Goal: Transaction & Acquisition: Purchase product/service

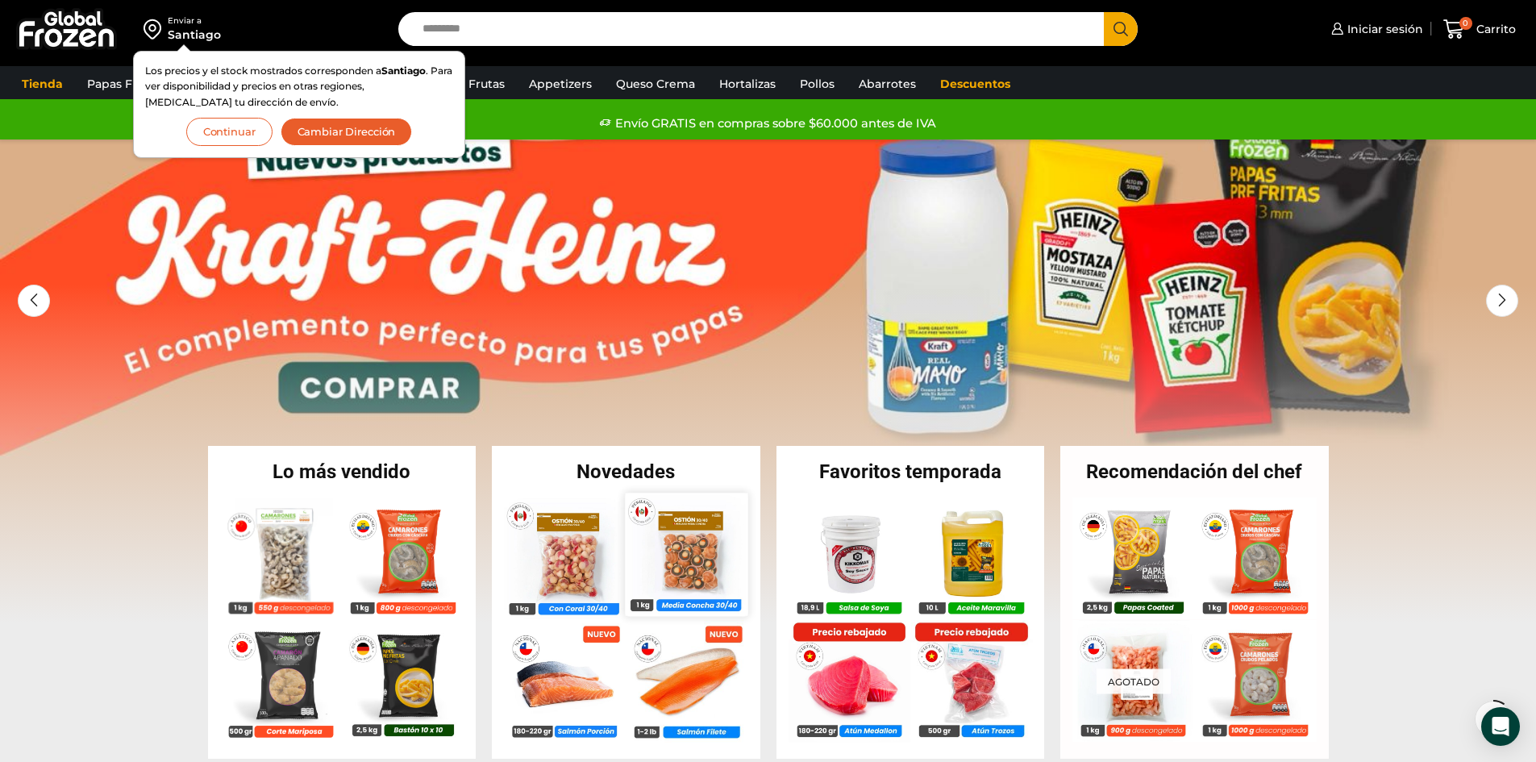
scroll to position [161, 0]
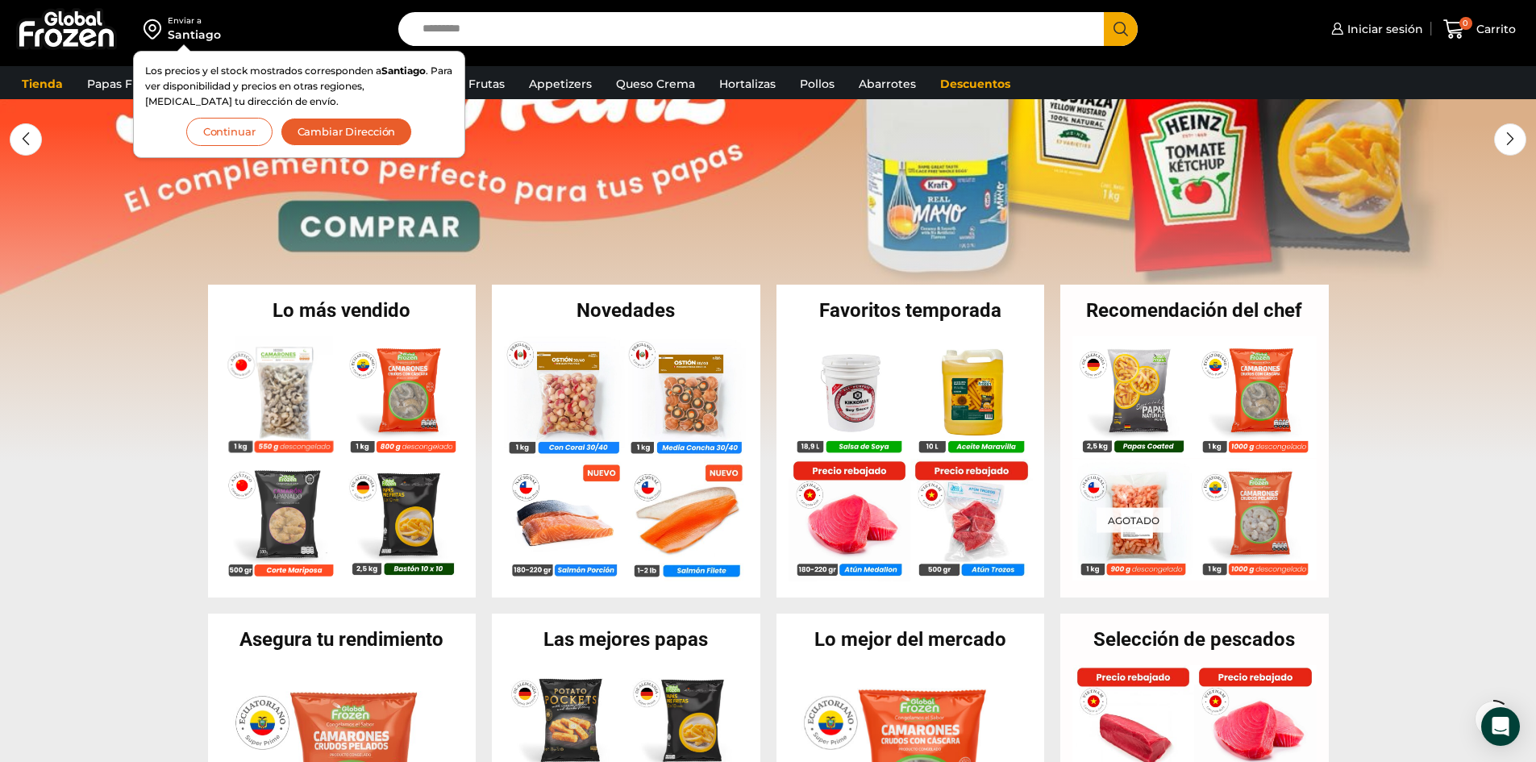
click at [253, 131] on button "Continuar" at bounding box center [229, 132] width 86 height 28
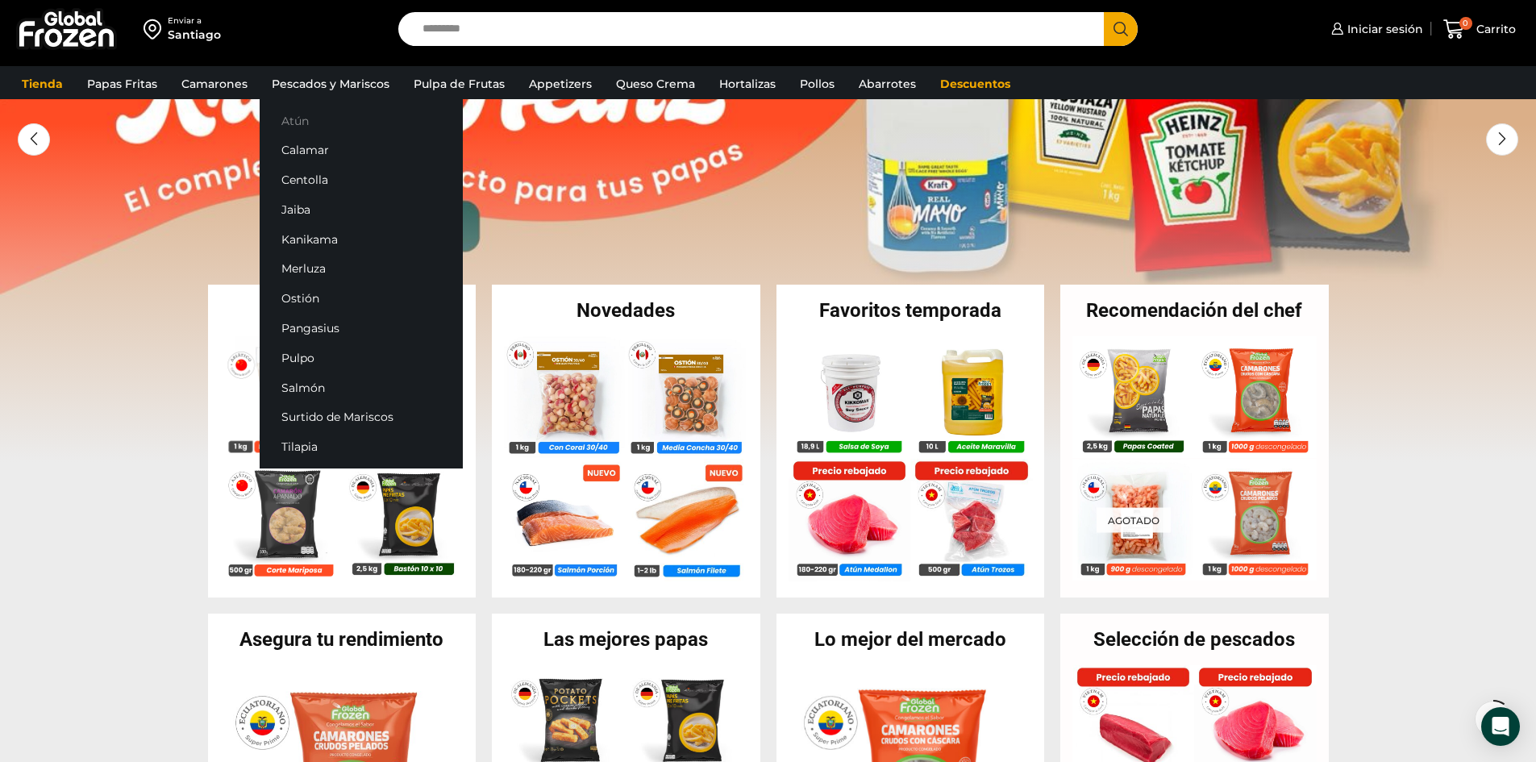
click at [312, 117] on link "Atún" at bounding box center [361, 121] width 203 height 30
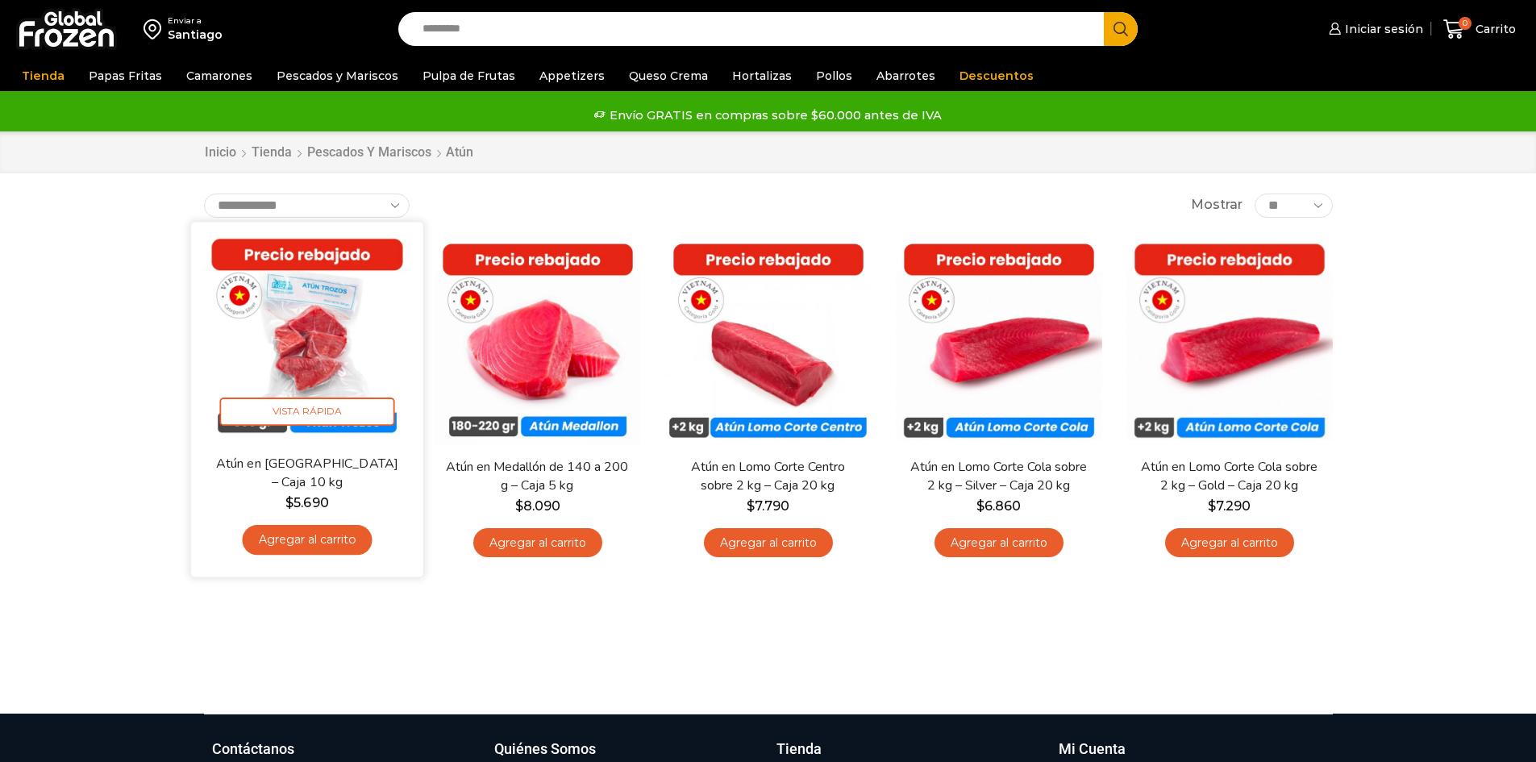
click at [314, 539] on link "Agregar al carrito" at bounding box center [307, 540] width 130 height 30
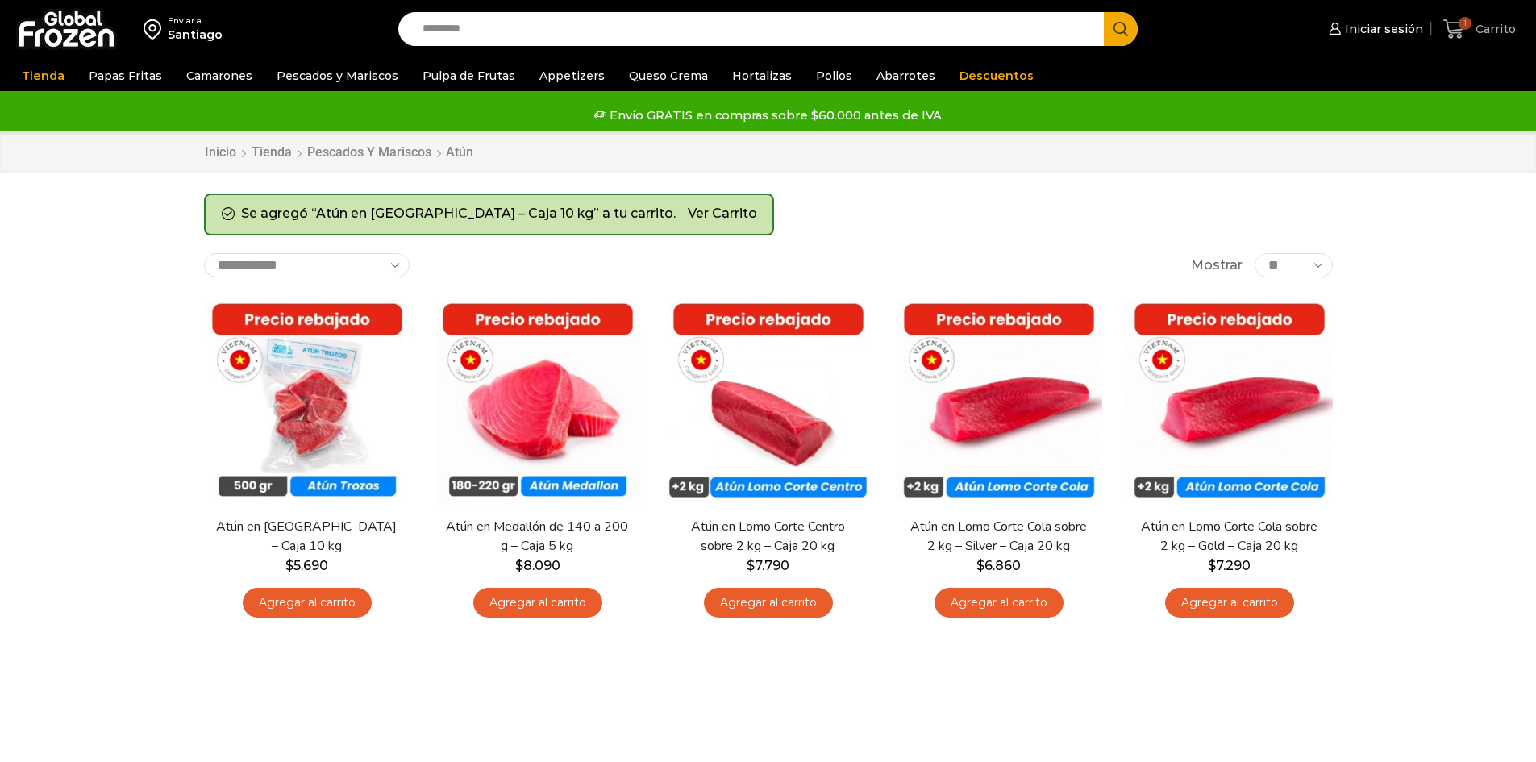
click at [1466, 27] on span "1" at bounding box center [1464, 23] width 13 height 13
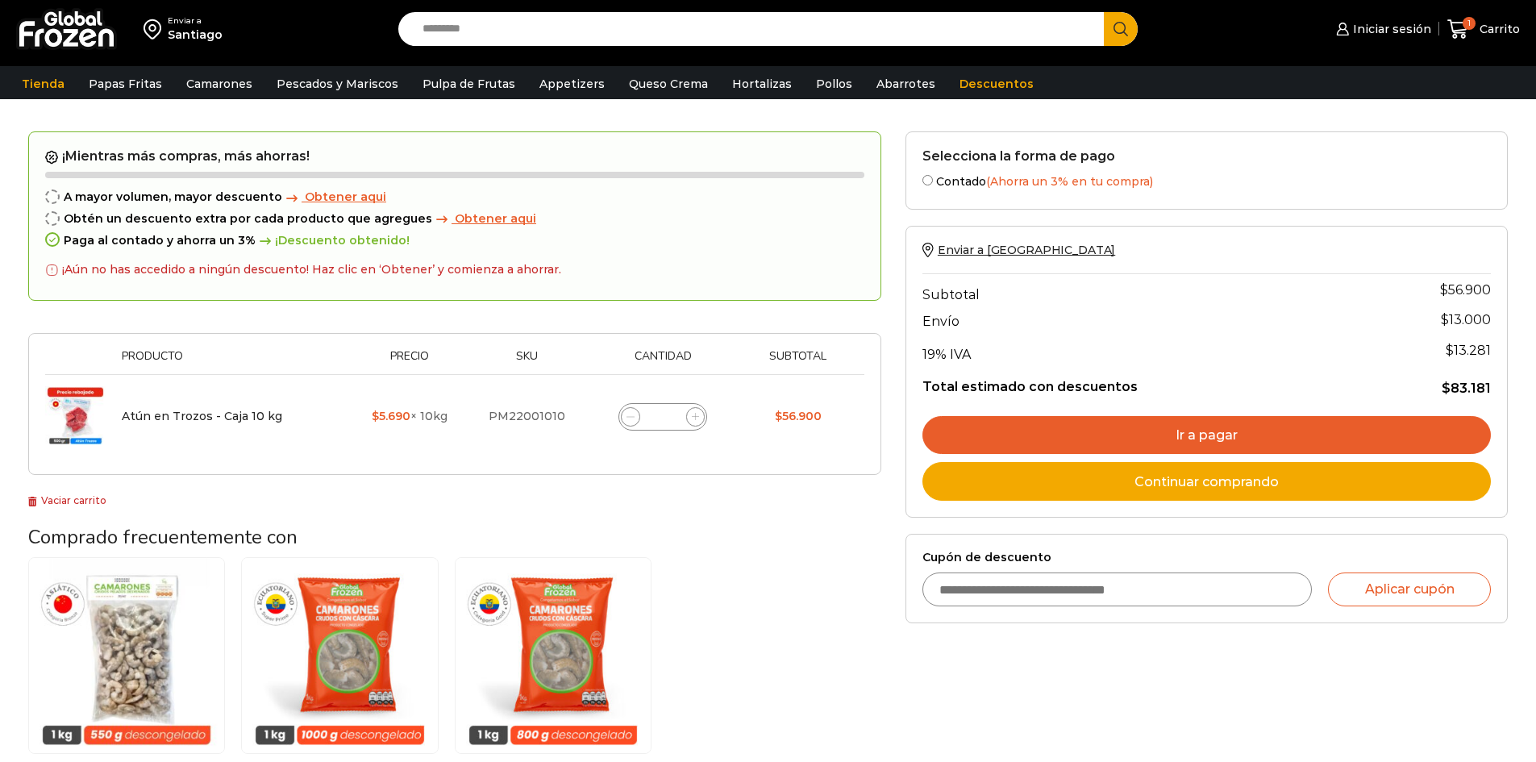
scroll to position [81, 0]
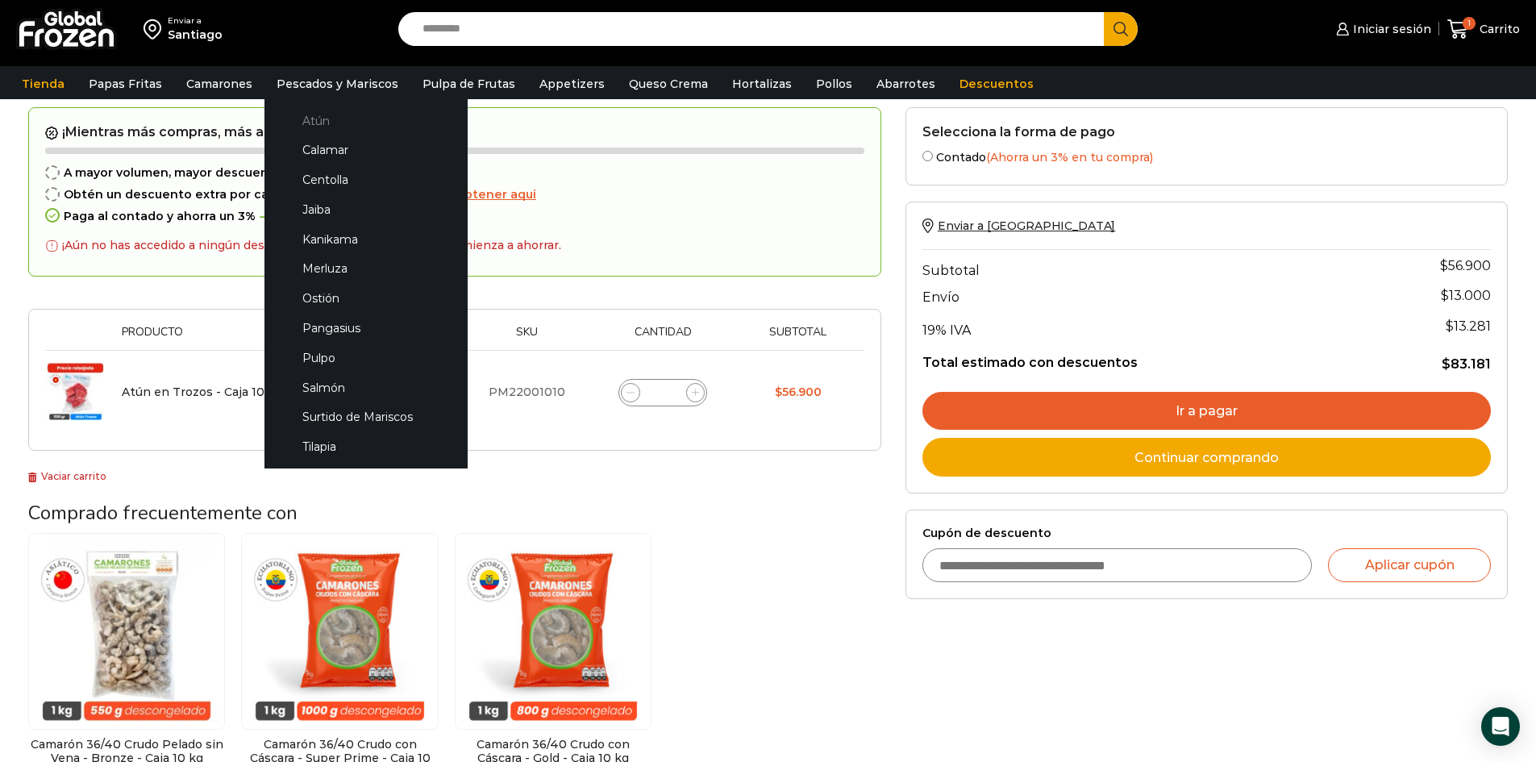
click at [316, 127] on link "Atún" at bounding box center [366, 121] width 171 height 30
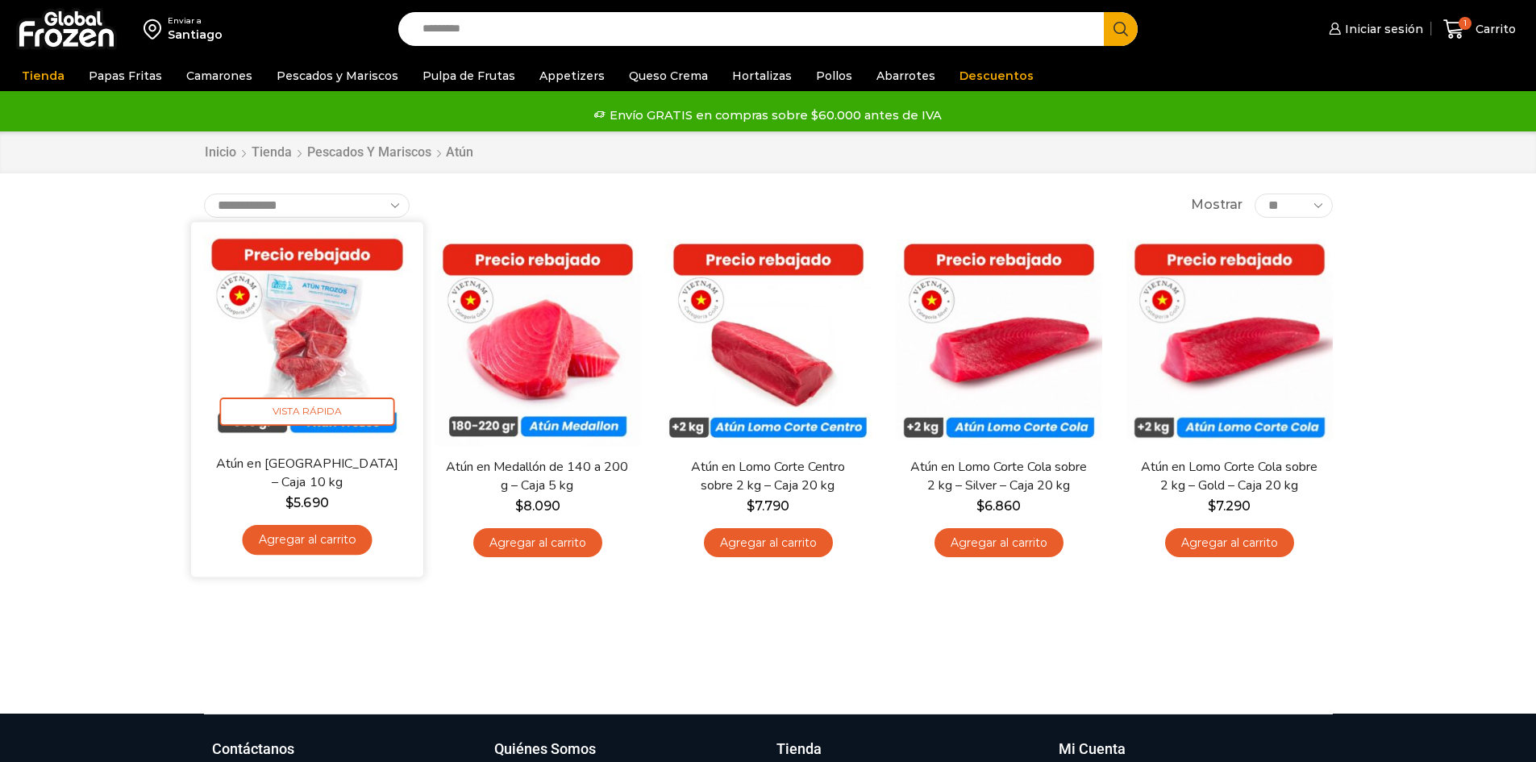
click at [322, 539] on link "Agregar al carrito" at bounding box center [307, 540] width 130 height 30
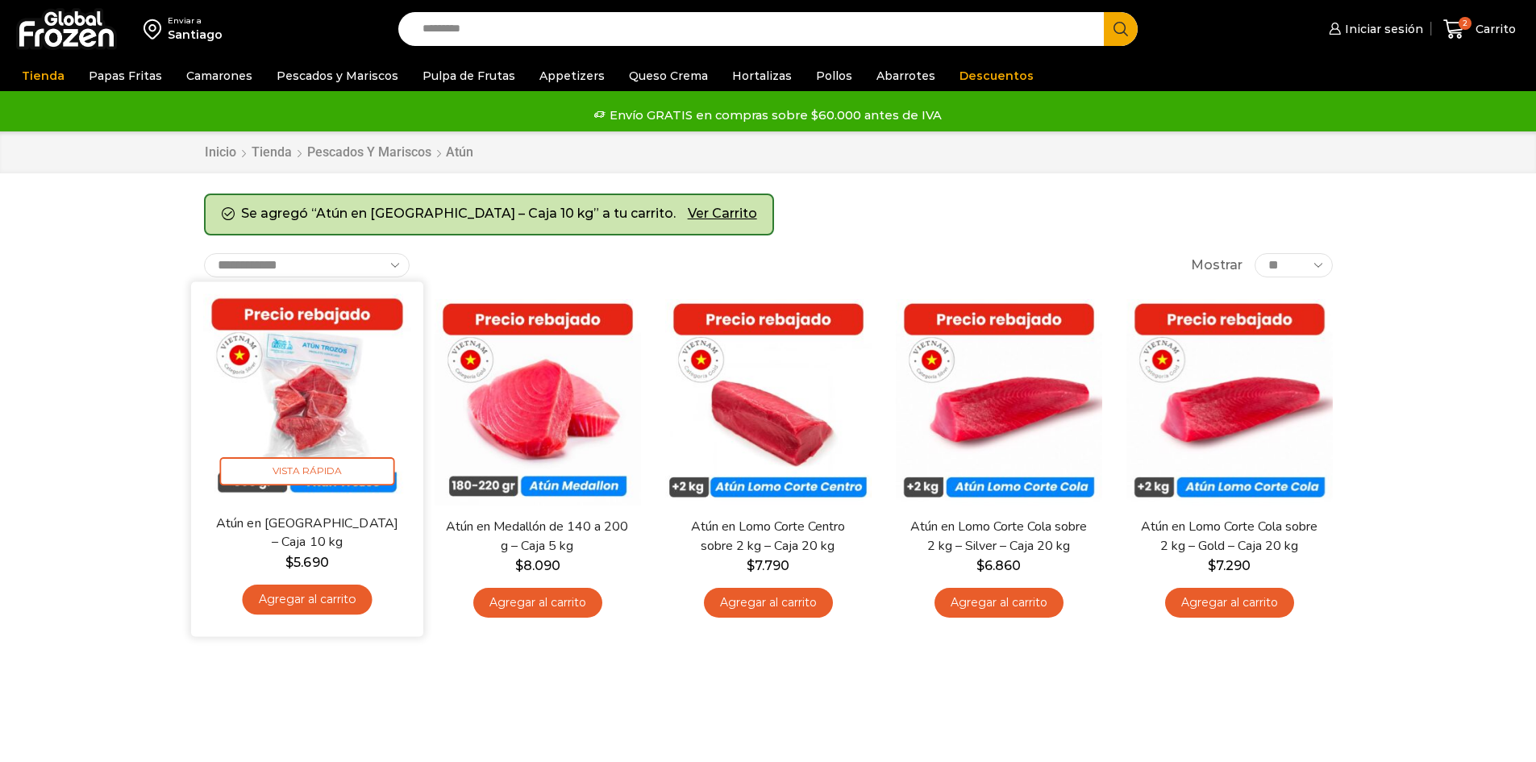
click at [317, 594] on link "Agregar al carrito" at bounding box center [307, 599] width 130 height 30
click at [323, 596] on link "Agregar al carrito" at bounding box center [307, 599] width 130 height 30
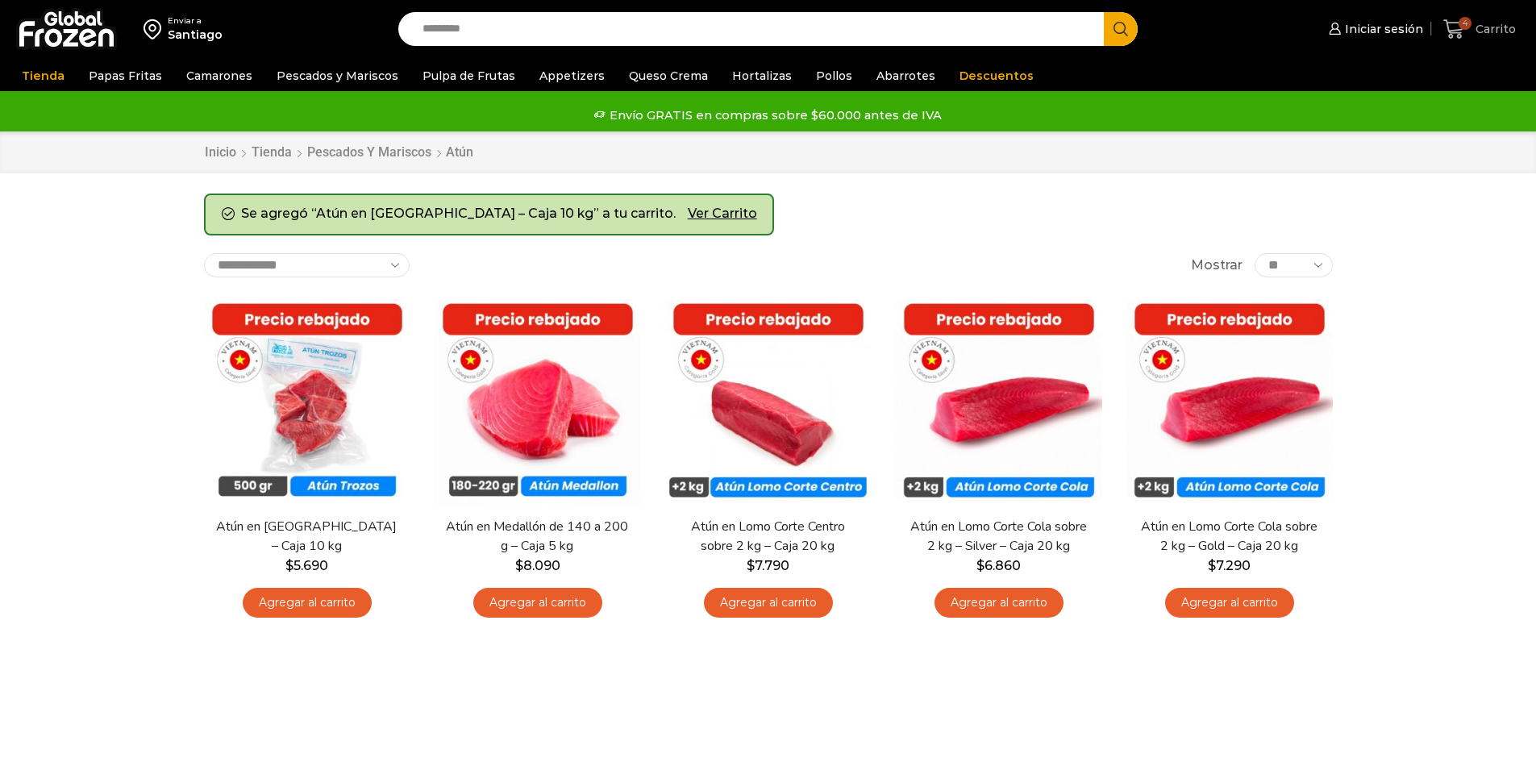
click at [1465, 26] on span "4" at bounding box center [1464, 23] width 13 height 13
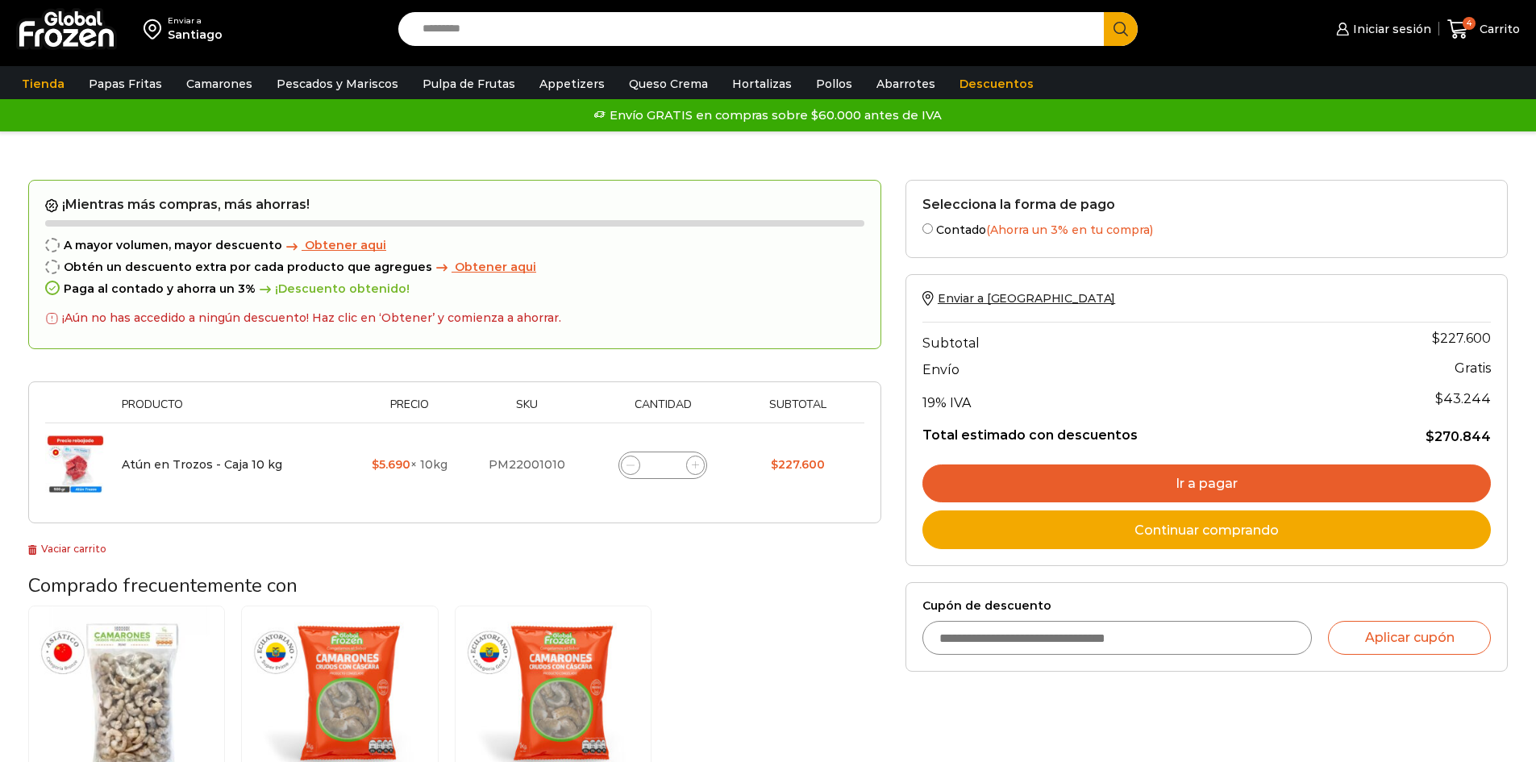
click at [1283, 492] on link "Ir a pagar" at bounding box center [1206, 483] width 568 height 39
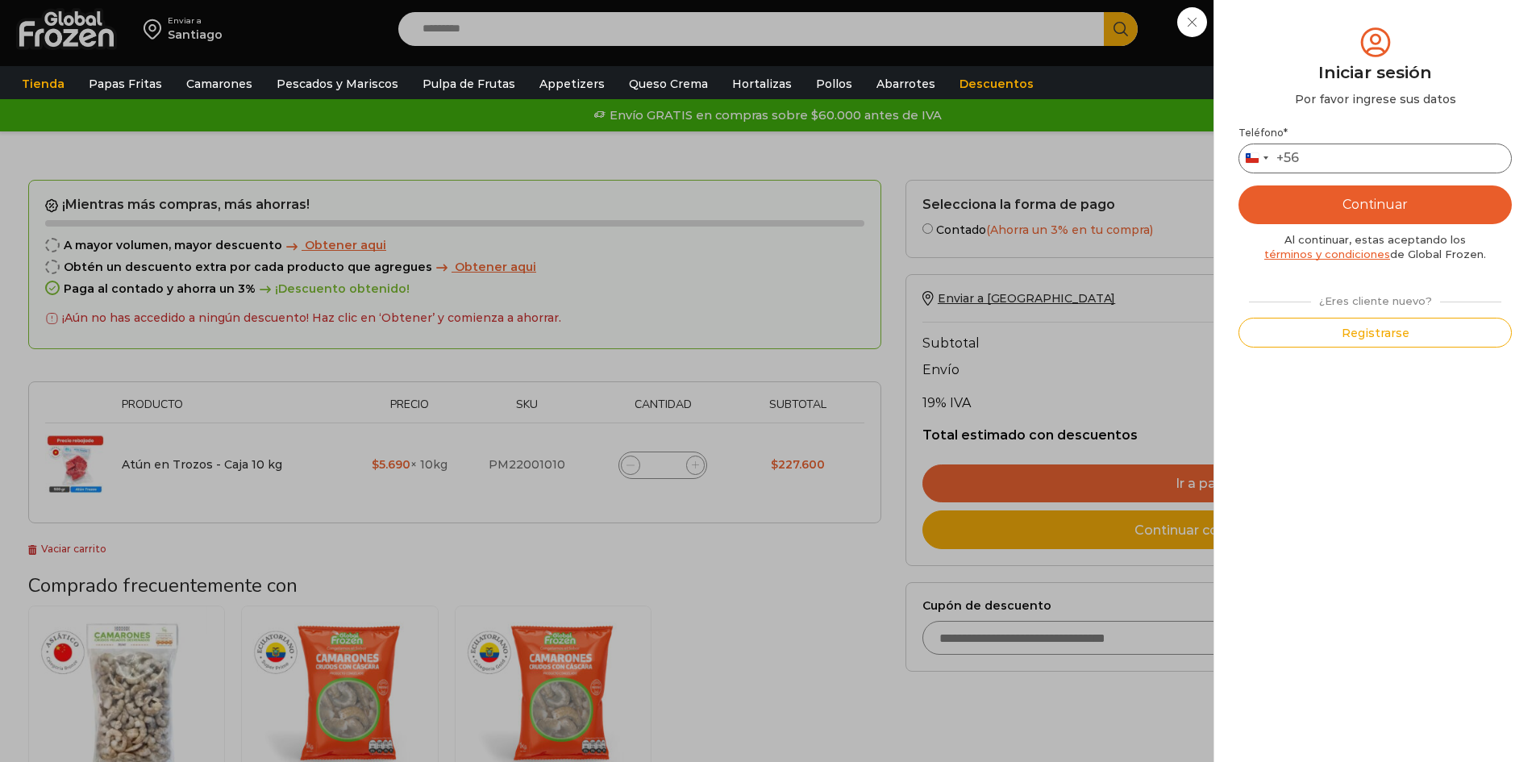
click at [1341, 159] on input "Teléfono *" at bounding box center [1374, 159] width 273 height 30
type input "*********"
click at [1379, 198] on button "Continuar" at bounding box center [1374, 204] width 273 height 39
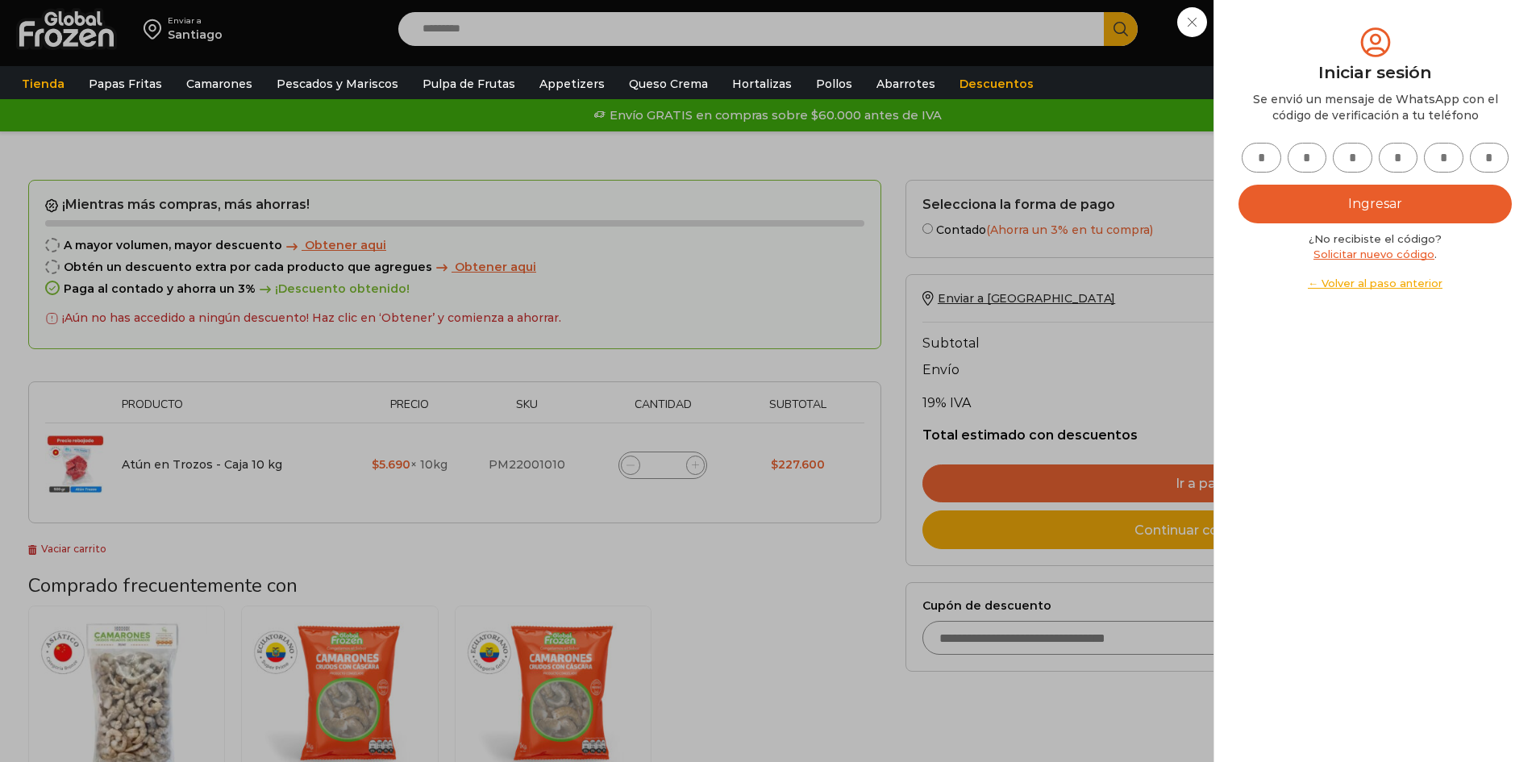
click at [1332, 19] on div "Iniciar sesión Mi cuenta Login Register Iniciar sesión Por favor ingrese sus da…" at bounding box center [1381, 29] width 98 height 32
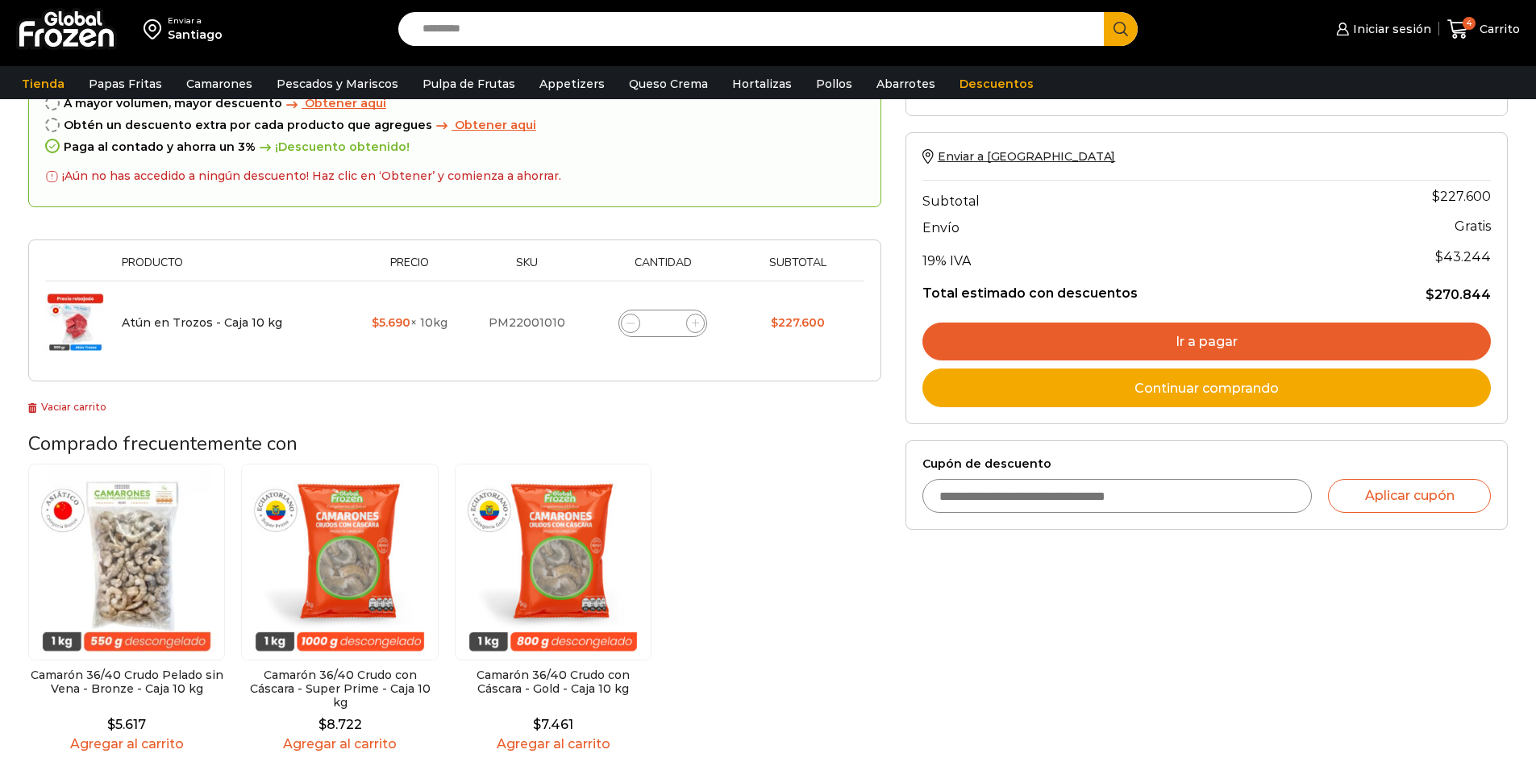
scroll to position [161, 0]
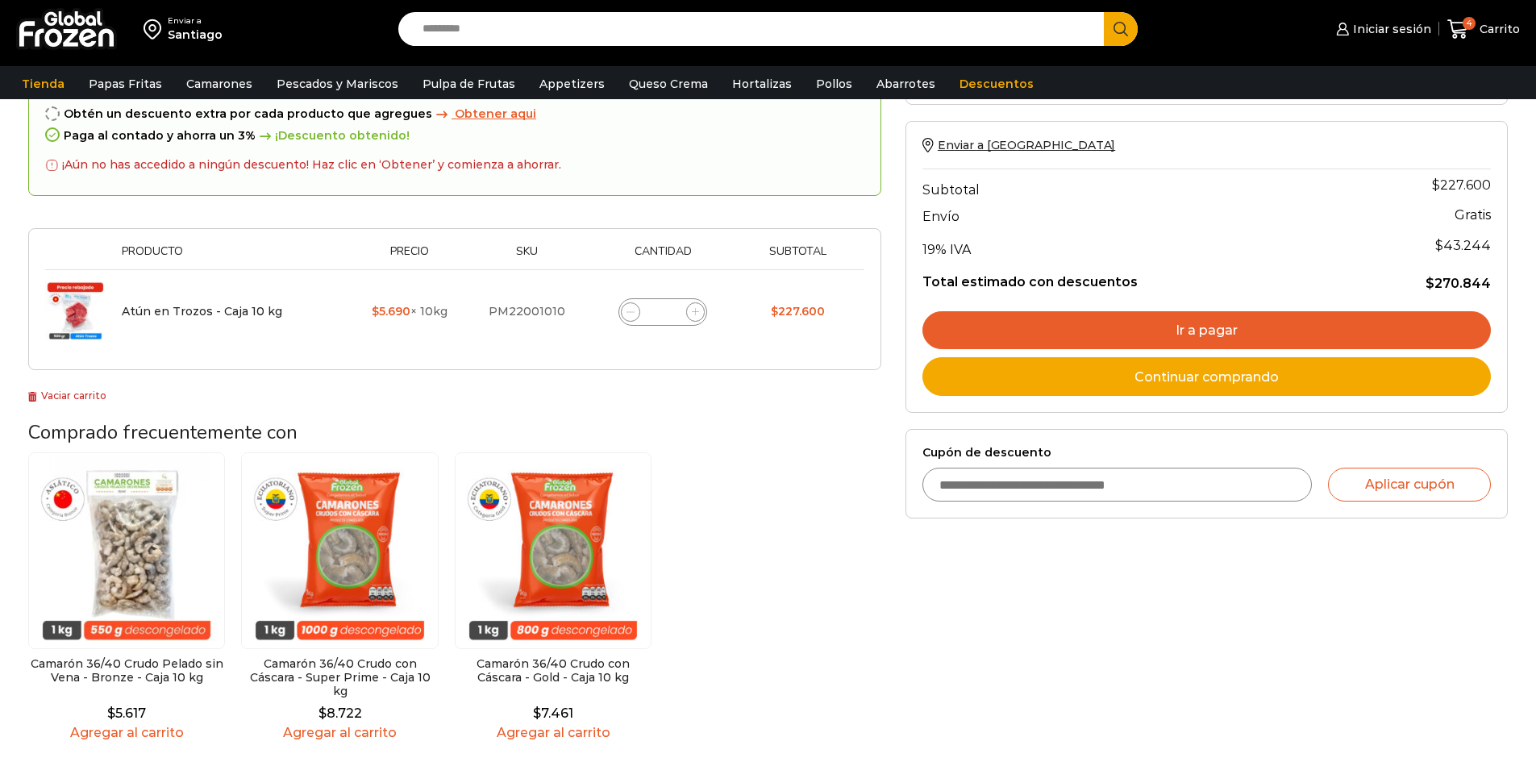
click at [74, 31] on img at bounding box center [66, 29] width 101 height 42
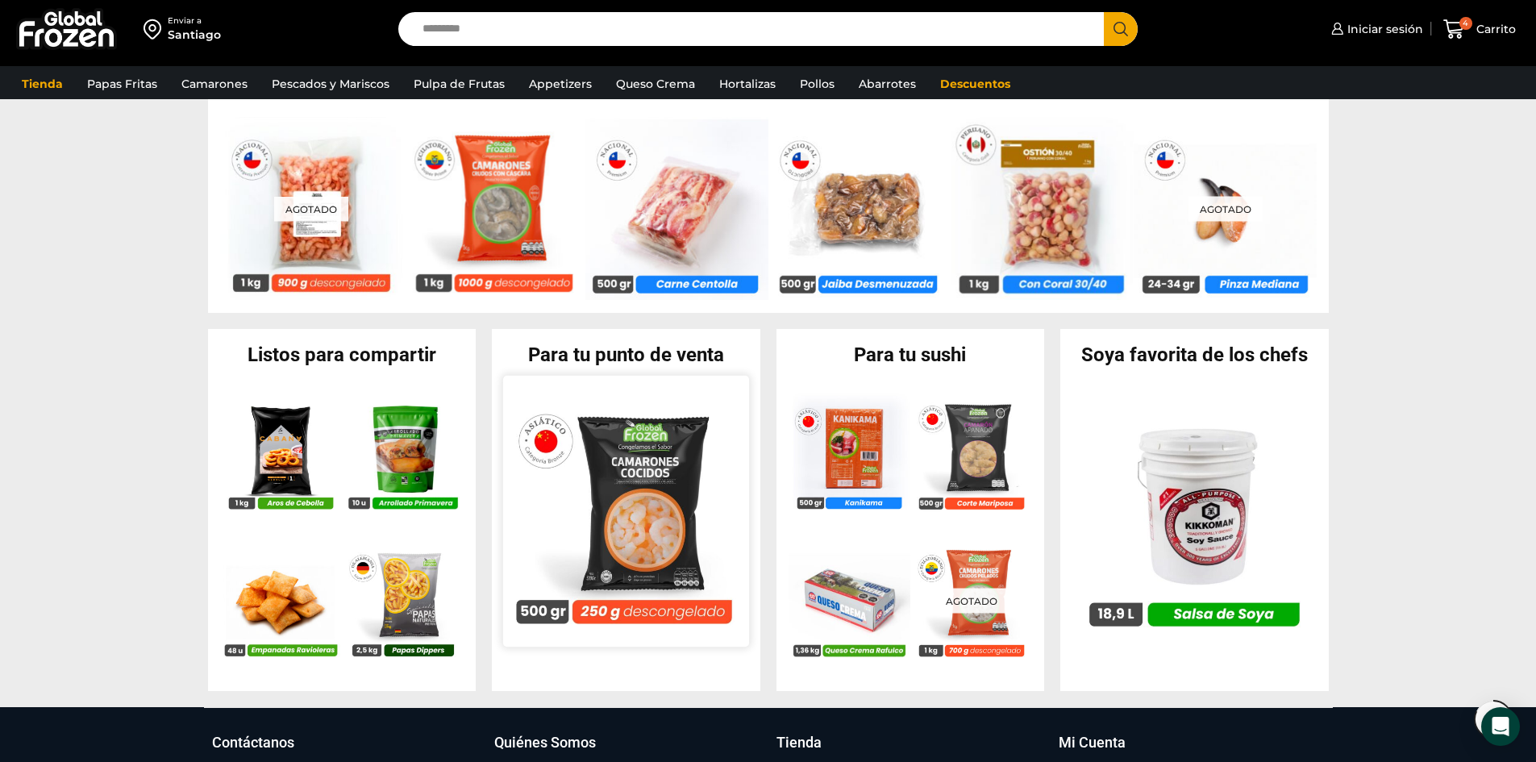
scroll to position [1290, 0]
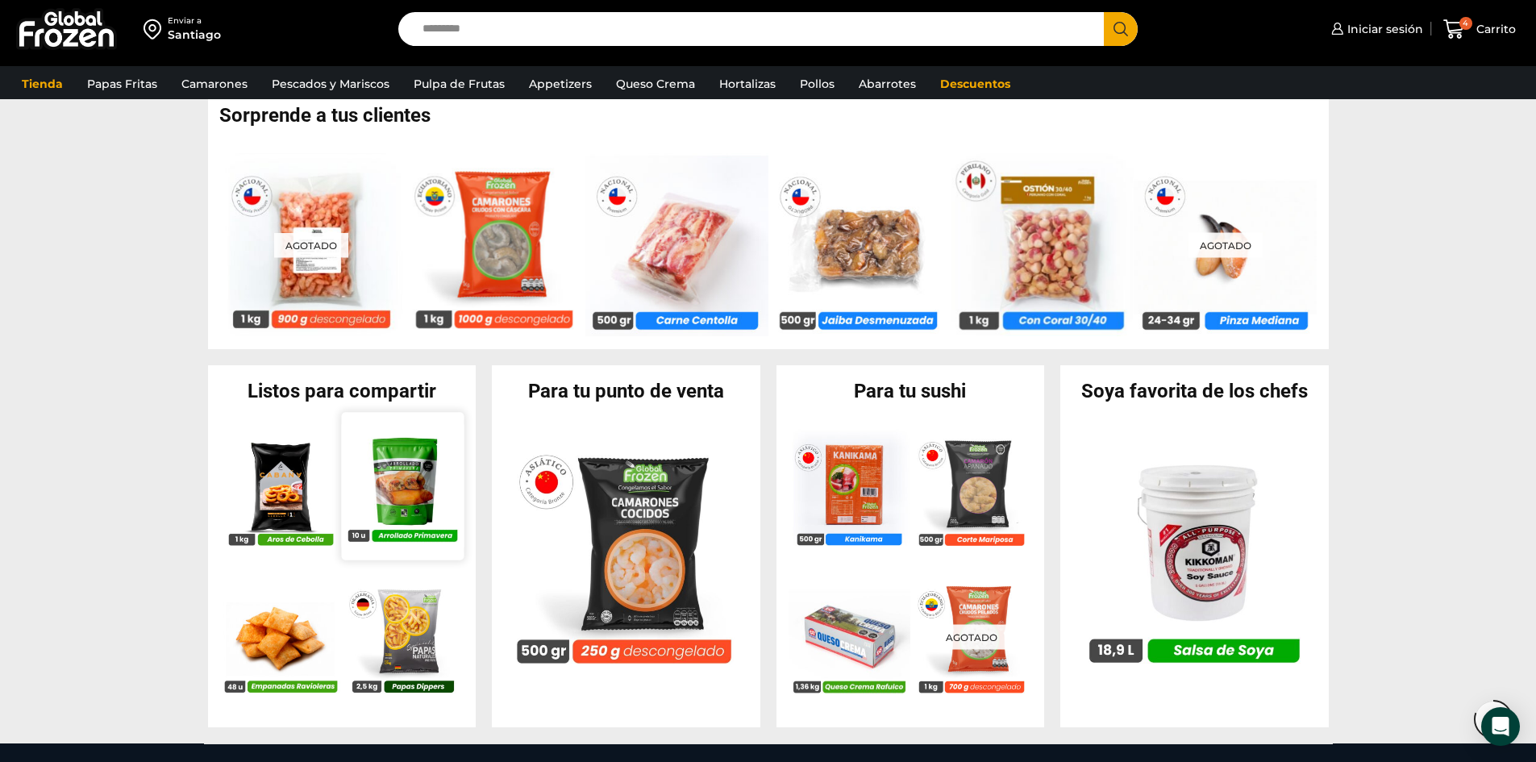
click at [408, 489] on img at bounding box center [402, 486] width 123 height 123
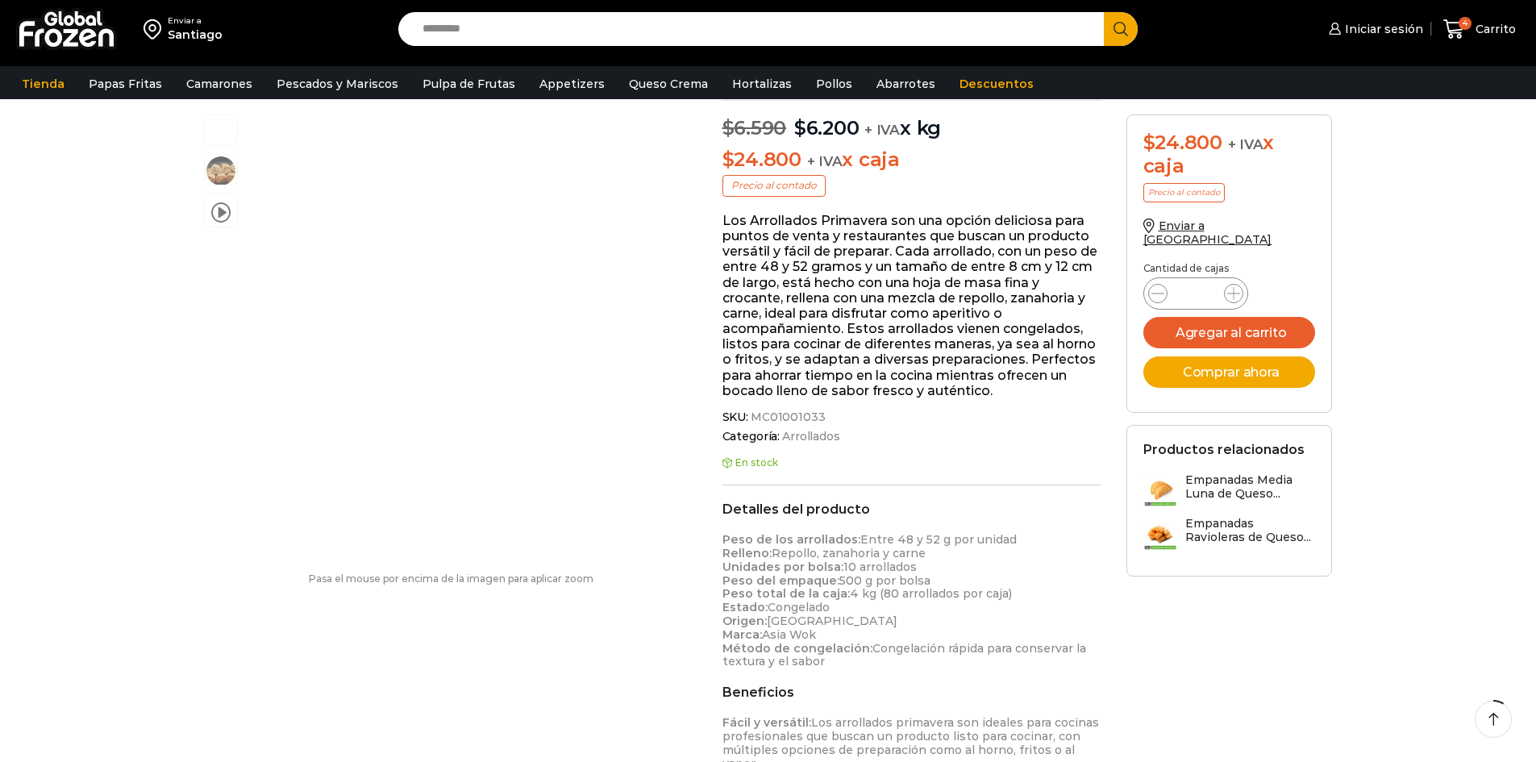
scroll to position [81, 0]
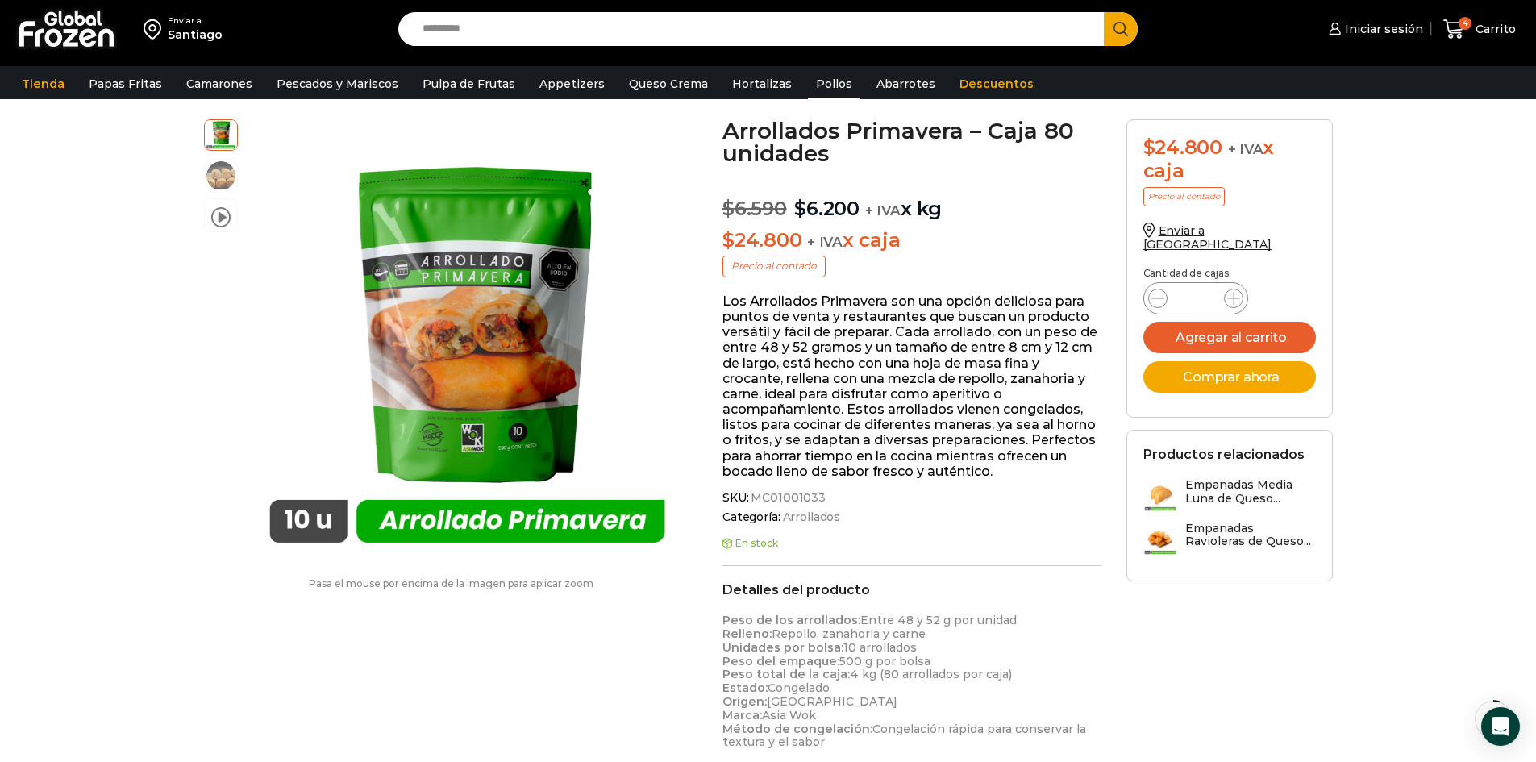
click at [820, 92] on link "Pollos" at bounding box center [834, 84] width 52 height 31
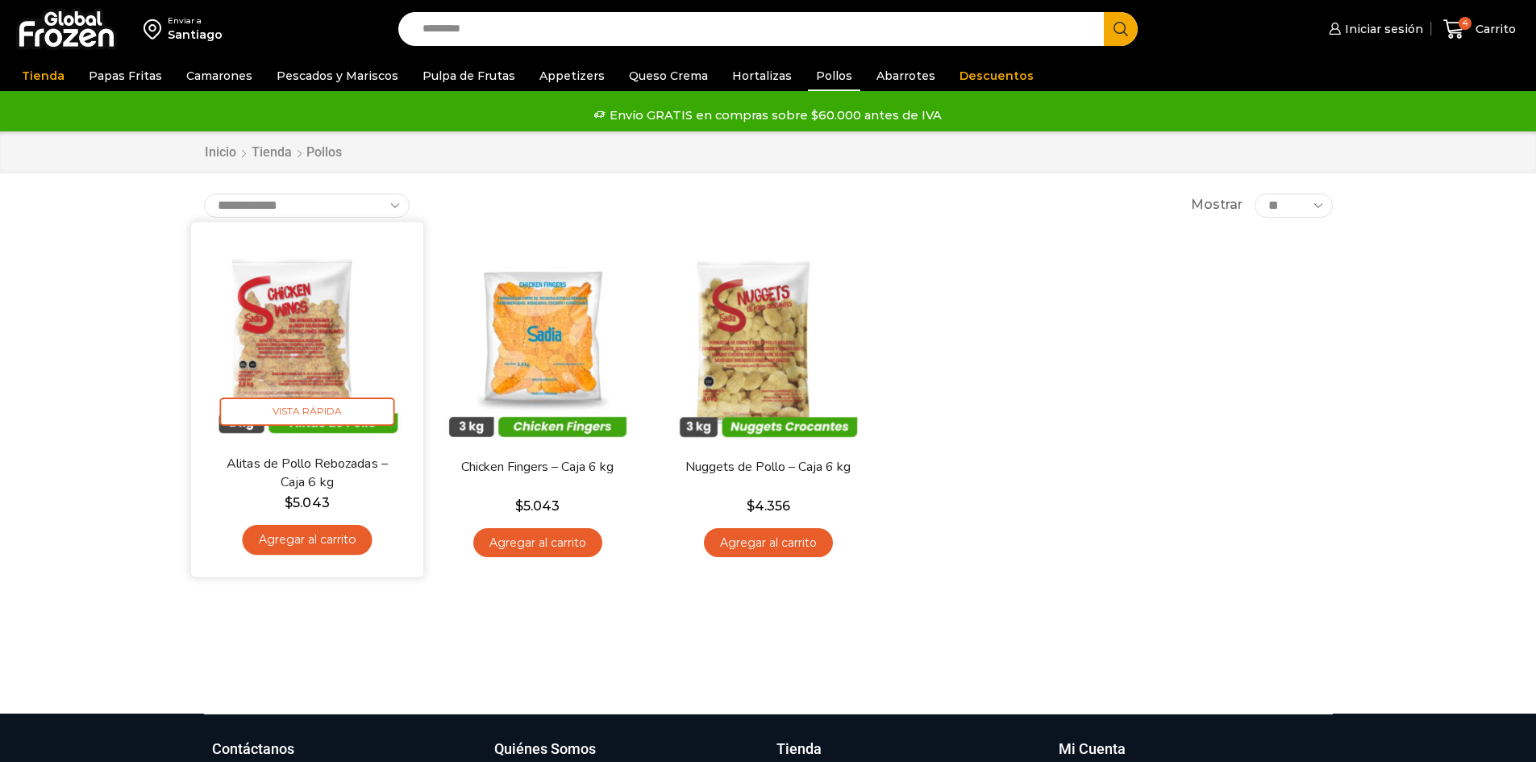
click at [281, 347] on img at bounding box center [307, 338] width 208 height 208
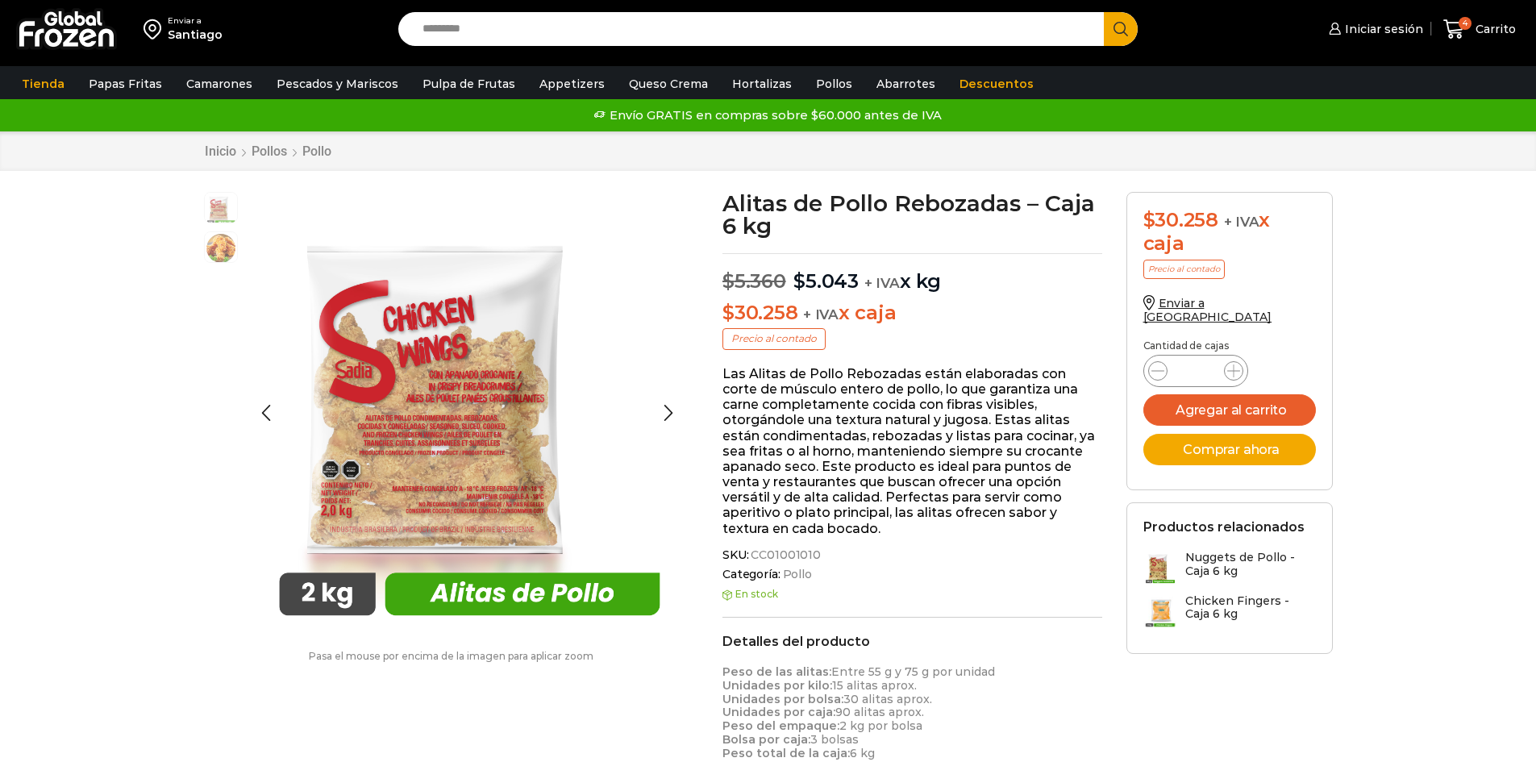
scroll to position [1, 0]
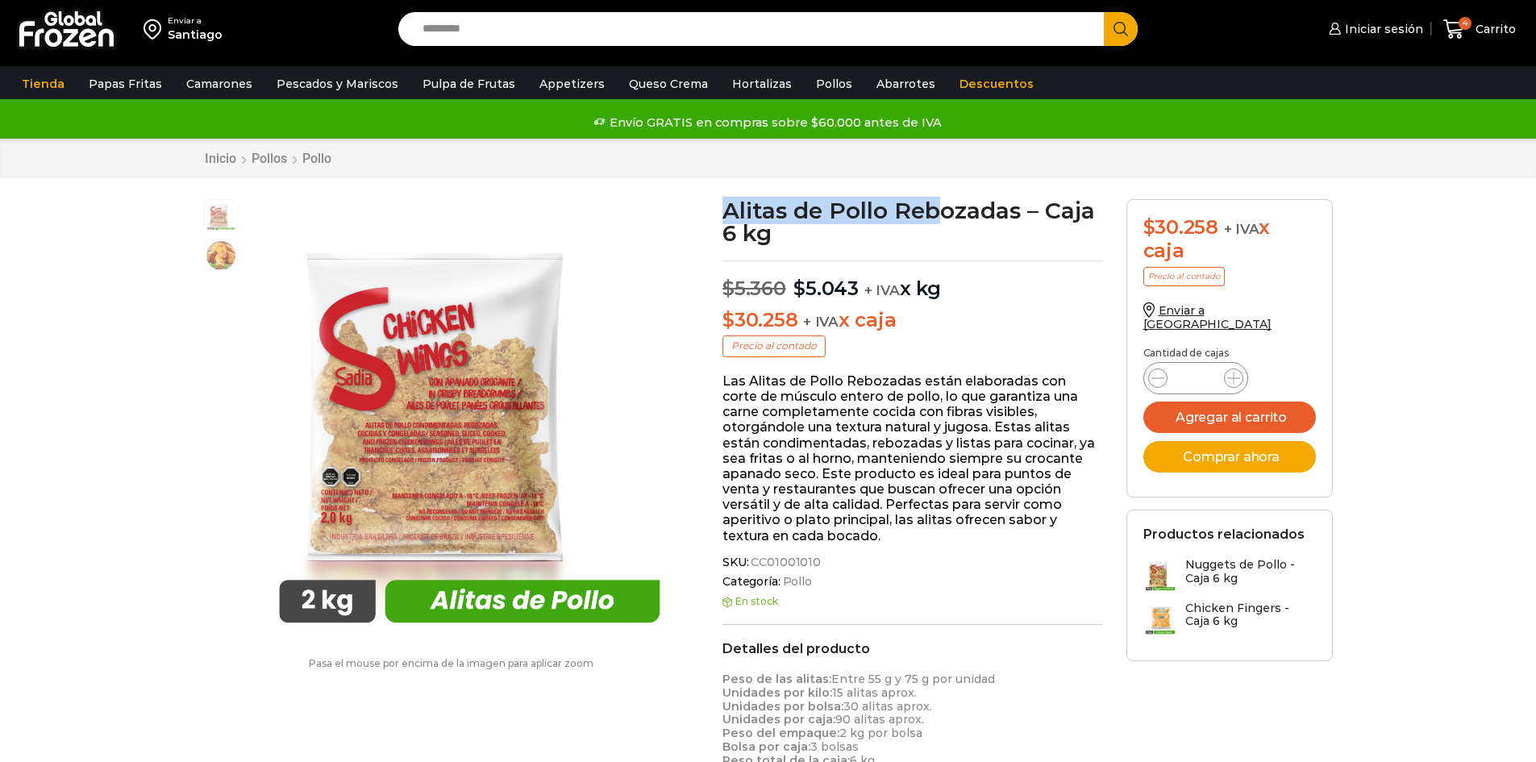
drag, startPoint x: 725, startPoint y: 208, endPoint x: 942, endPoint y: 209, distance: 217.7
click at [937, 209] on h1 "Alitas de Pollo Rebozadas – Caja 6 kg" at bounding box center [912, 221] width 380 height 45
click at [1013, 207] on h1 "Alitas de Pollo Rebozadas – Caja 6 kg" at bounding box center [912, 221] width 380 height 45
drag, startPoint x: 1021, startPoint y: 210, endPoint x: 767, endPoint y: 202, distance: 254.9
click at [768, 202] on h1 "Alitas de Pollo Rebozadas – Caja 6 kg" at bounding box center [912, 221] width 380 height 45
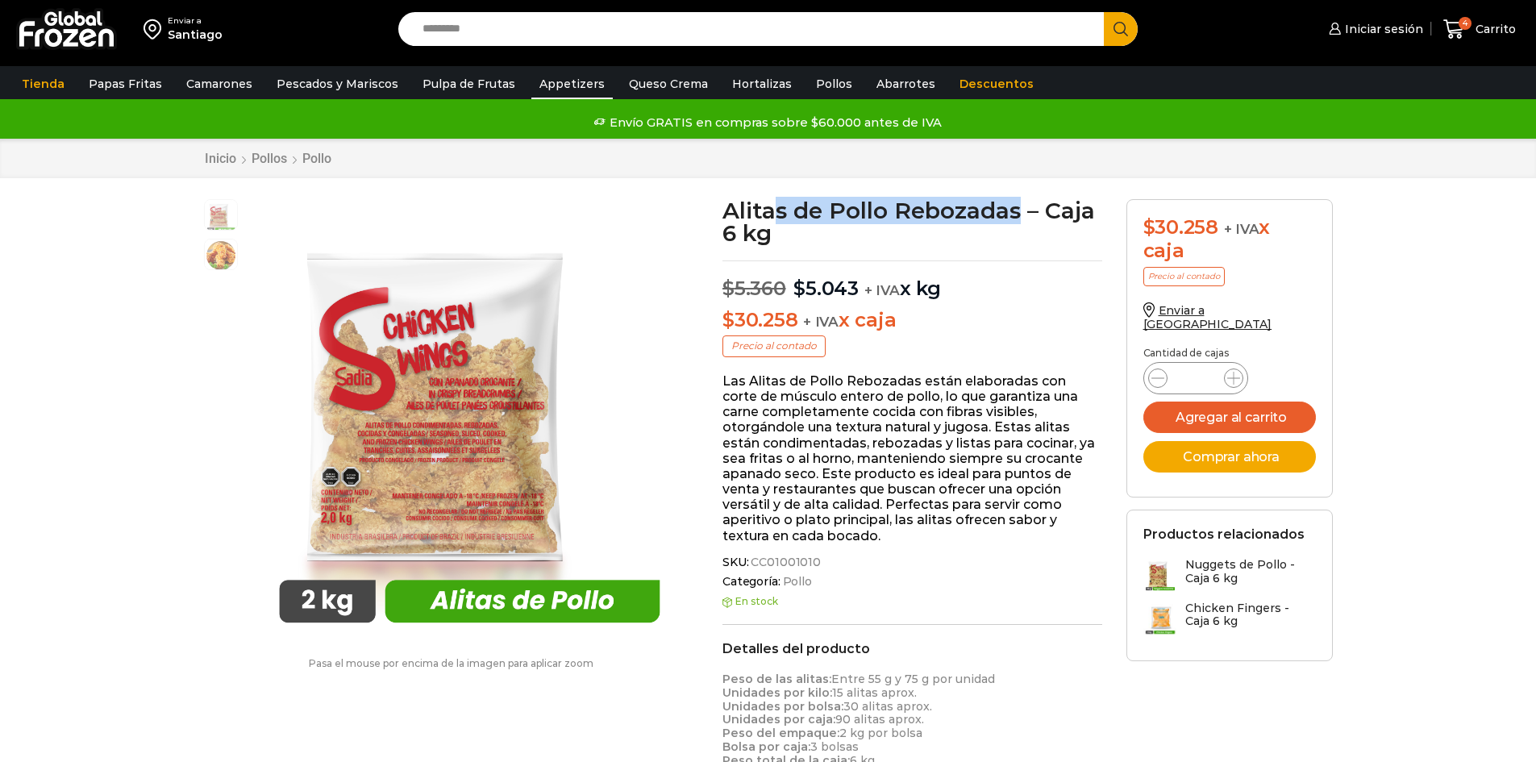
click at [563, 87] on link "Appetizers" at bounding box center [571, 84] width 81 height 31
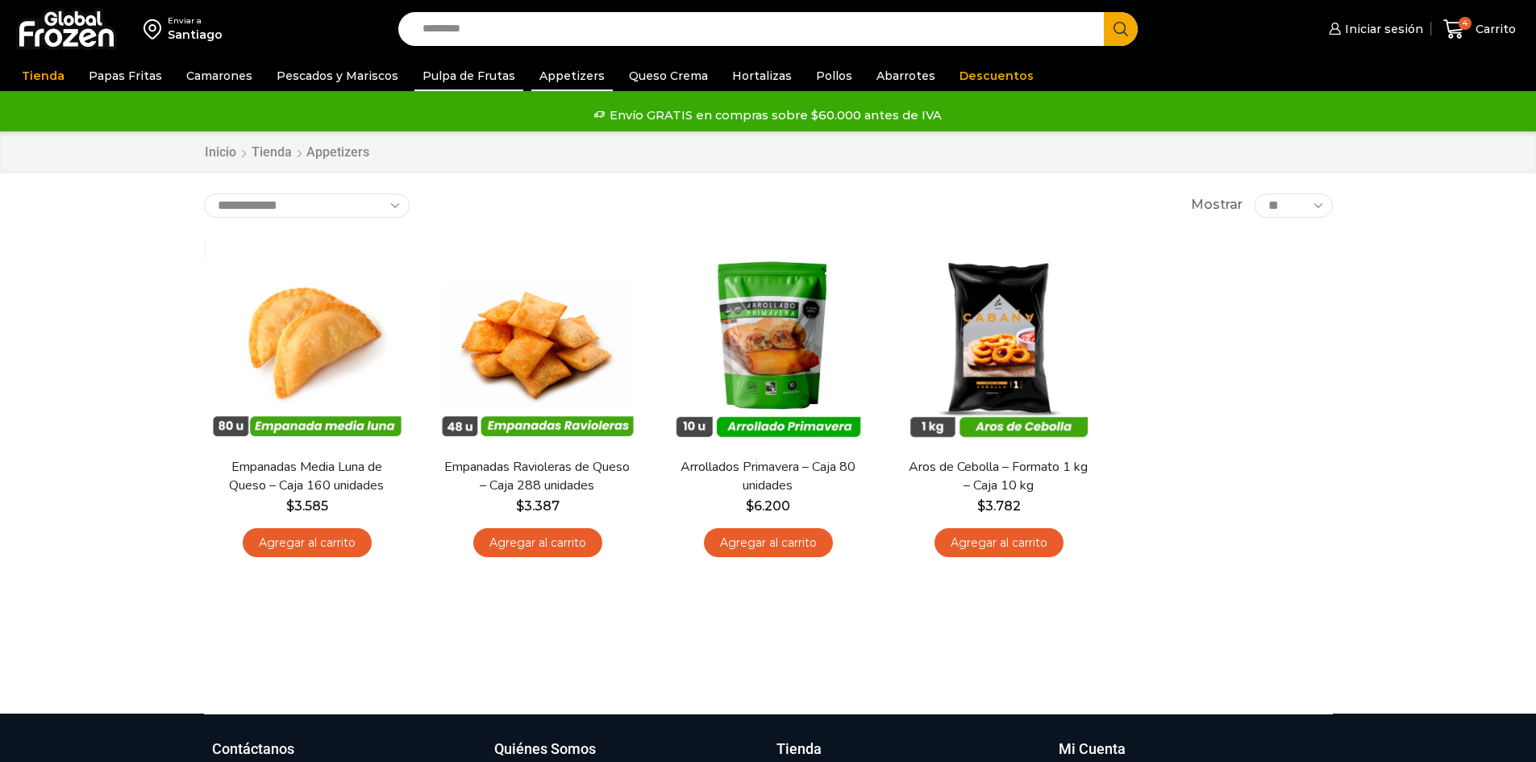
click at [472, 75] on link "Pulpa de Frutas" at bounding box center [468, 75] width 109 height 31
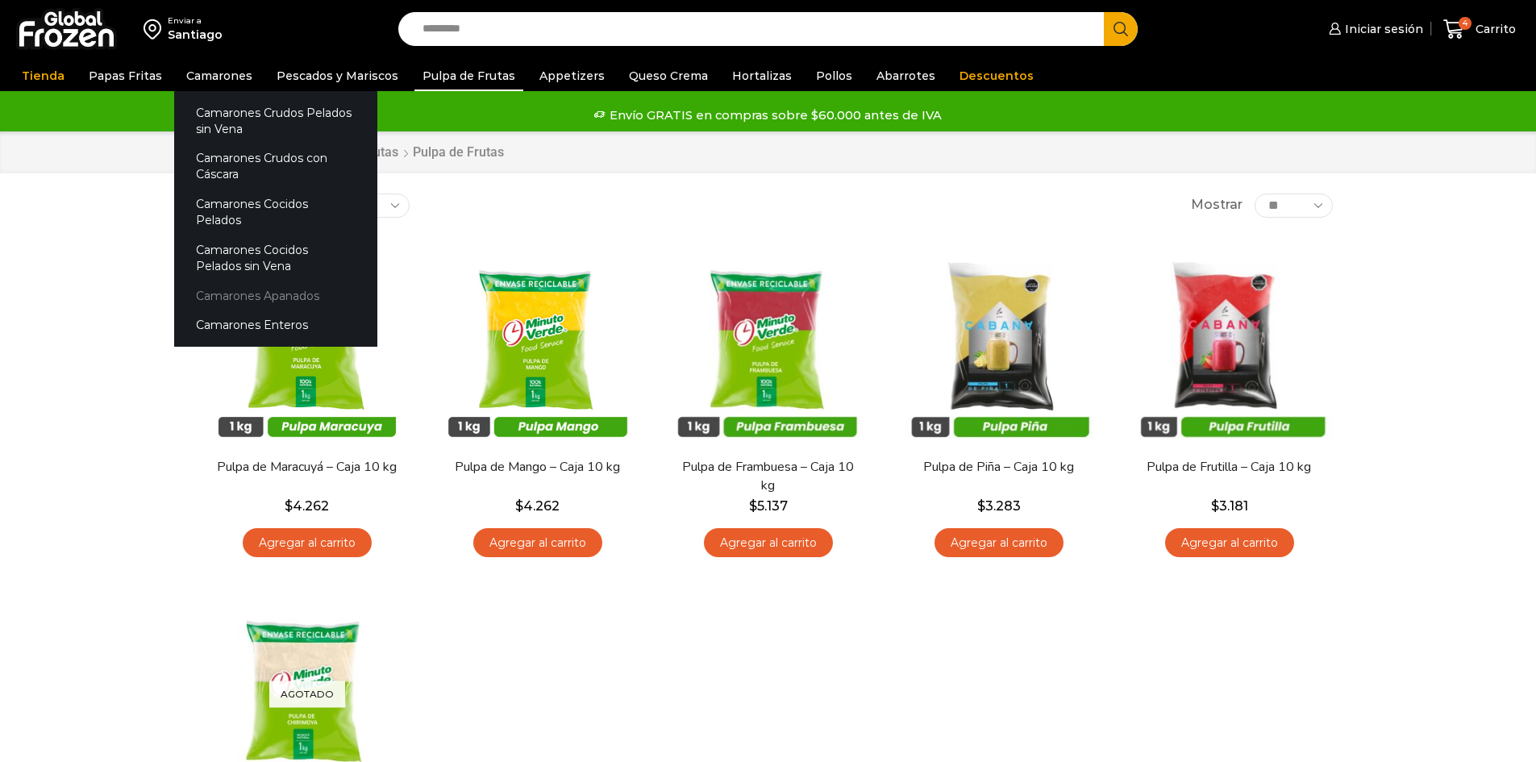
click at [243, 285] on link "Camarones Apanados" at bounding box center [275, 296] width 203 height 30
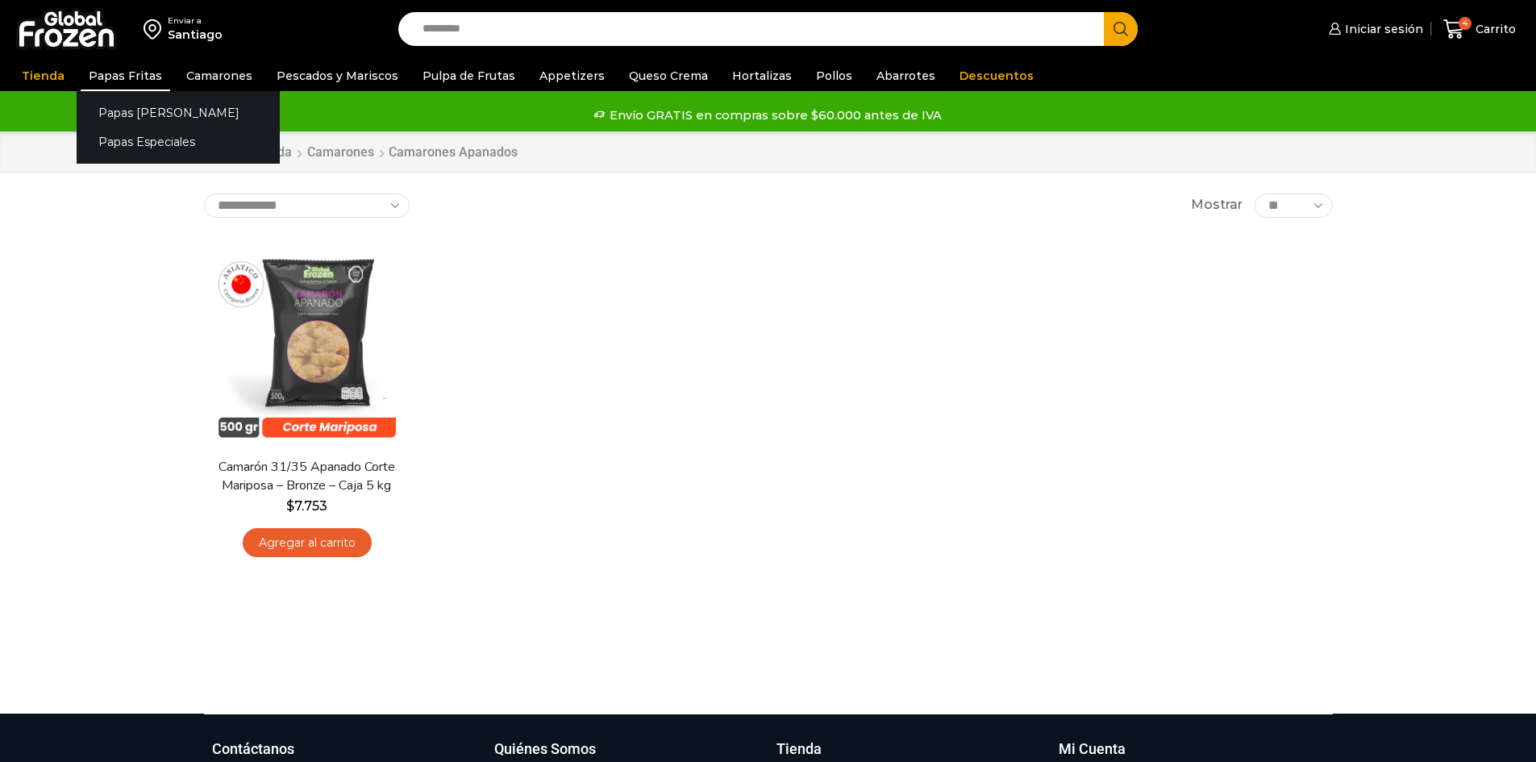
click at [137, 85] on link "Papas Fritas" at bounding box center [125, 75] width 89 height 31
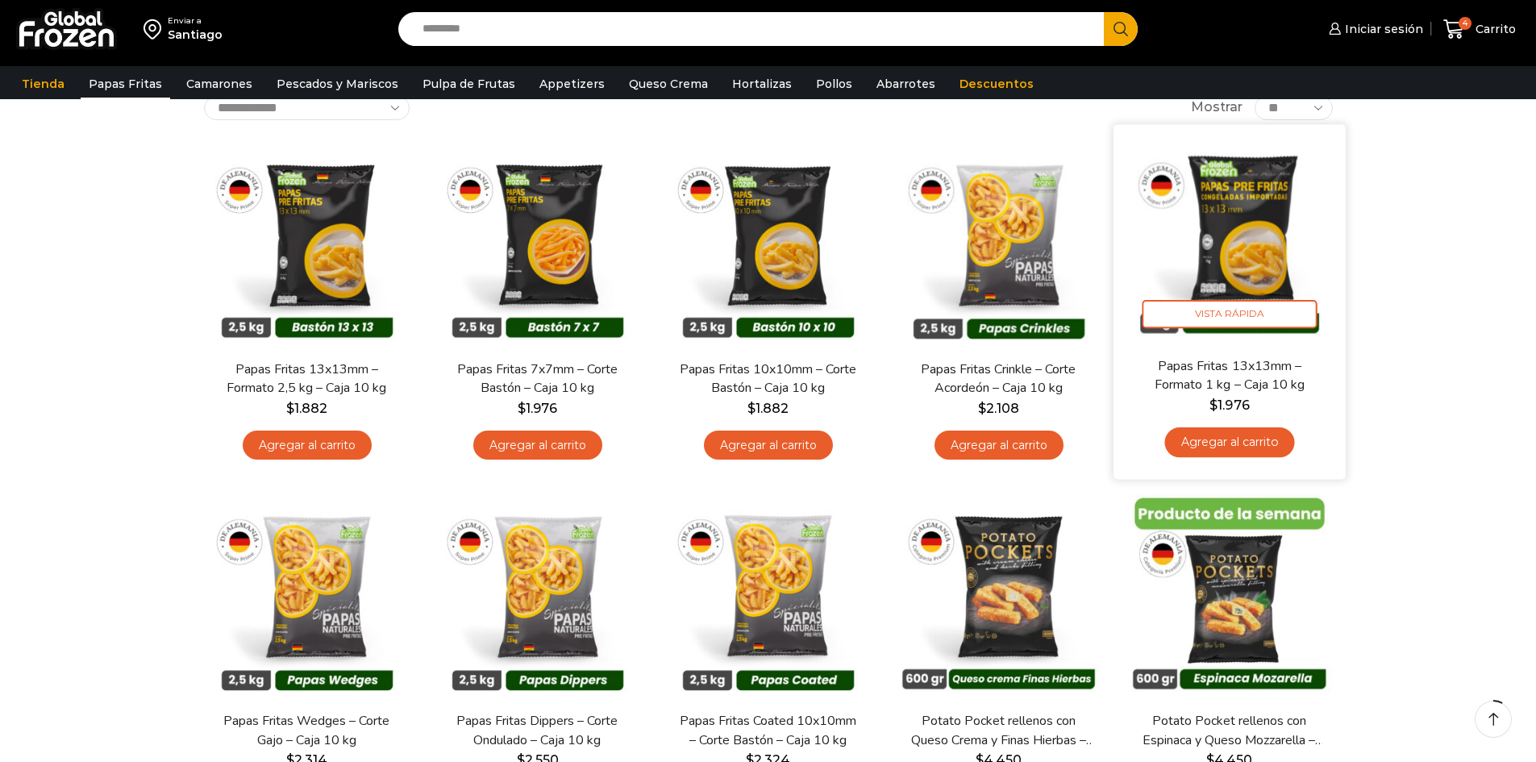
scroll to position [81, 0]
